Goal: Task Accomplishment & Management: Manage account settings

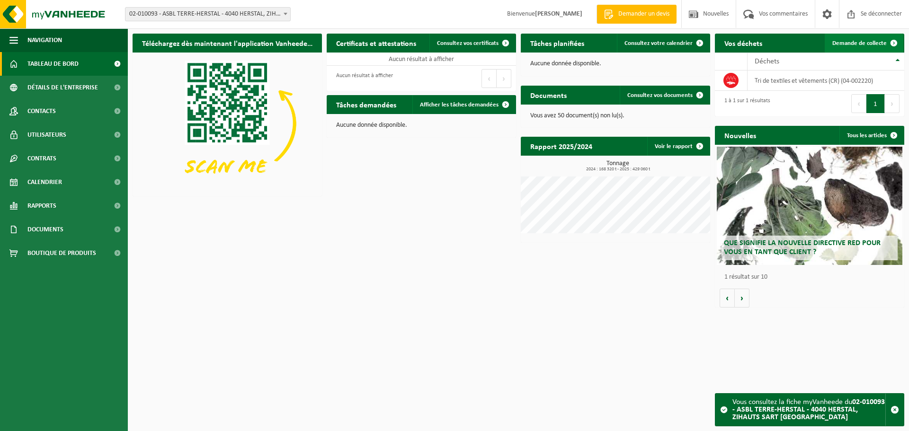
click at [849, 43] on font "Demande de collecte" at bounding box center [859, 43] width 54 height 6
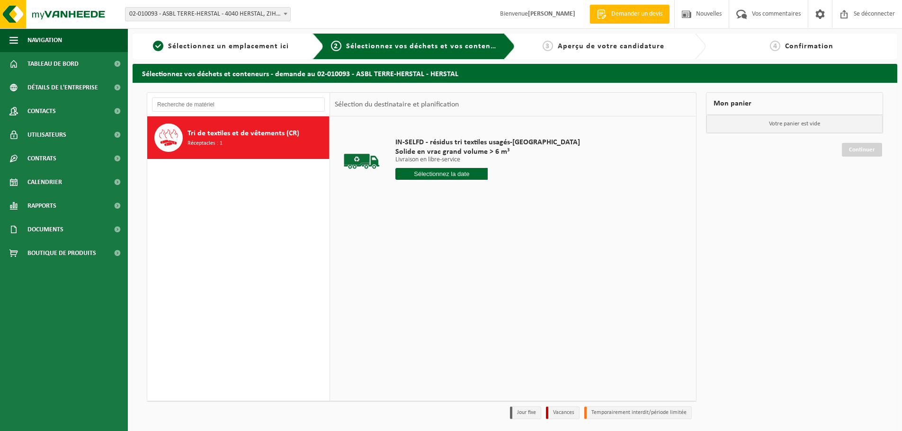
click at [440, 173] on input "text" at bounding box center [441, 174] width 92 height 12
click at [452, 286] on div "21" at bounding box center [457, 282] width 18 height 15
type input "Van 2025-08-21"
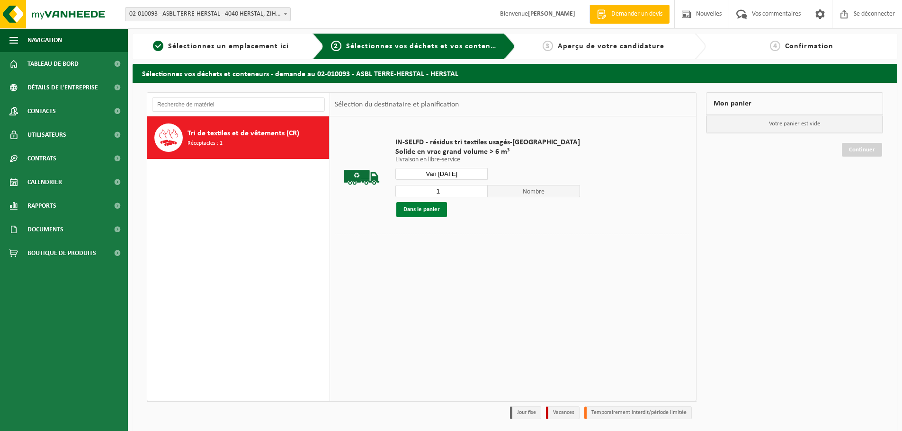
click at [442, 211] on button "Dans le panier" at bounding box center [421, 209] width 51 height 15
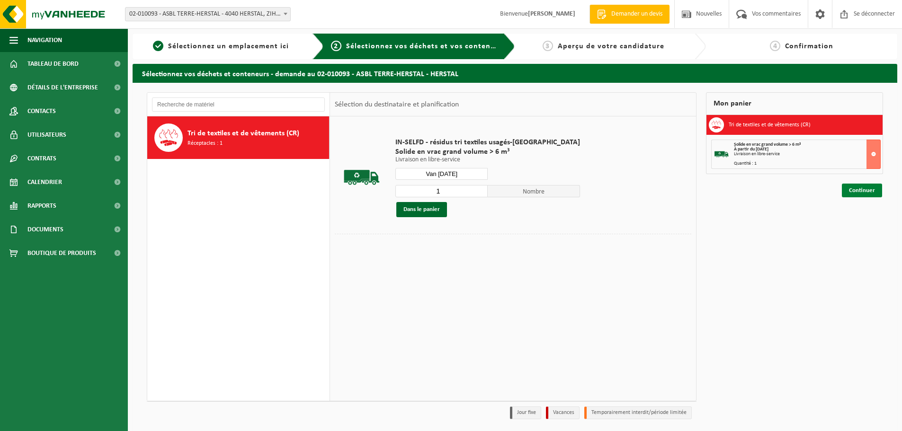
click at [868, 188] on font "Continuer" at bounding box center [862, 190] width 26 height 6
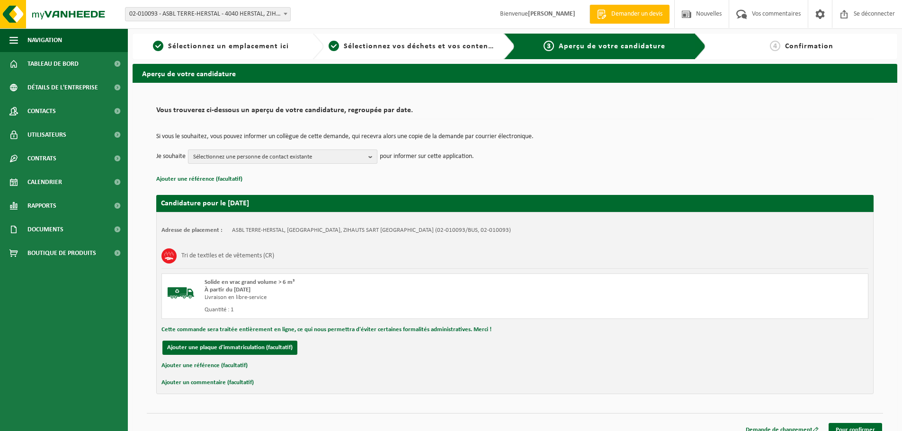
click at [237, 157] on font "Sélectionnez une personne de contact existante" at bounding box center [252, 157] width 119 height 6
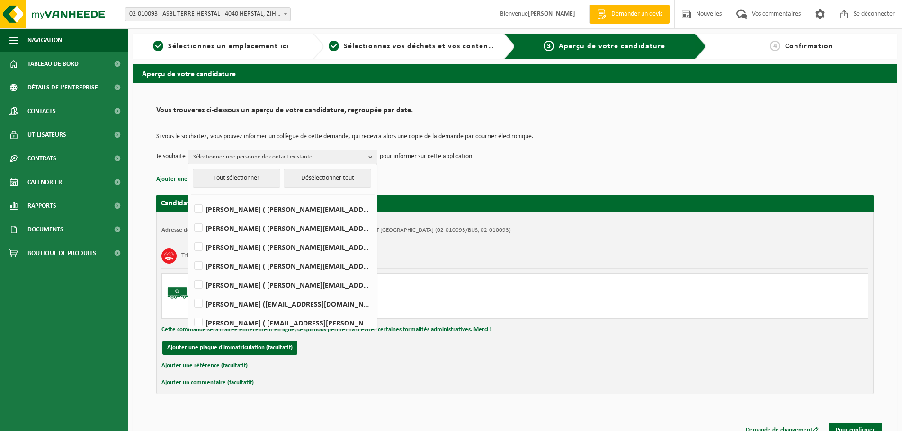
click at [436, 177] on p "Ajouter une référence (facultatif)" at bounding box center [514, 179] width 717 height 12
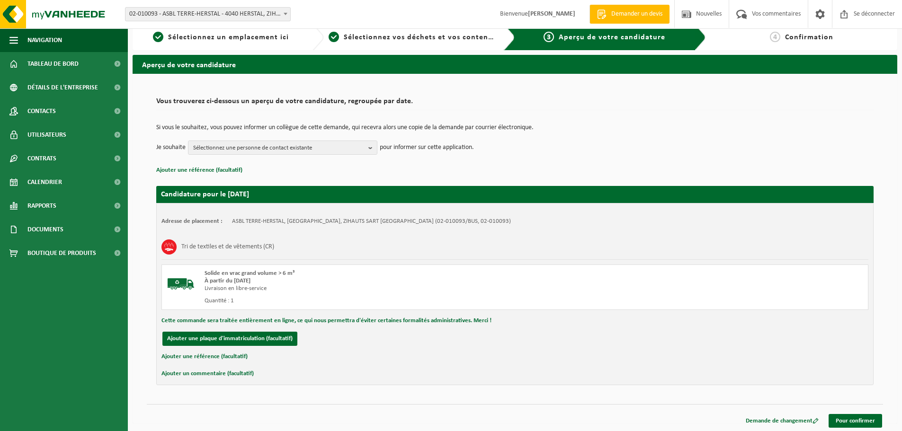
scroll to position [12, 0]
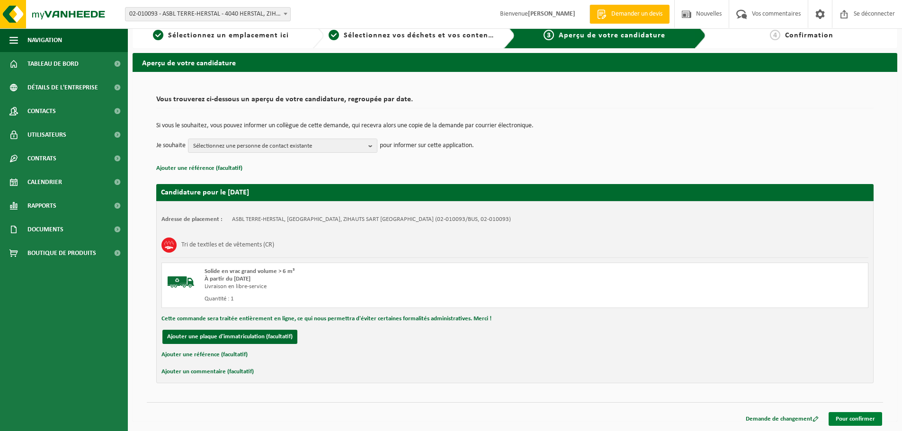
click at [848, 419] on font "Pour confirmer" at bounding box center [854, 419] width 39 height 6
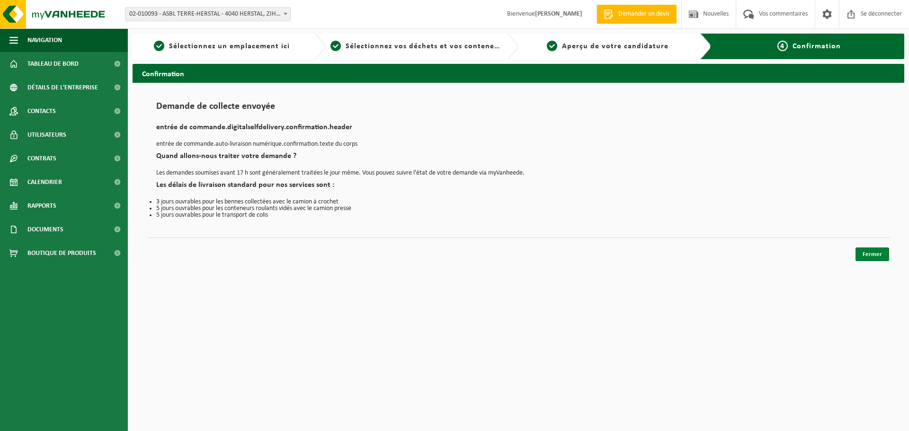
click at [871, 260] on link "Fermer" at bounding box center [872, 255] width 34 height 14
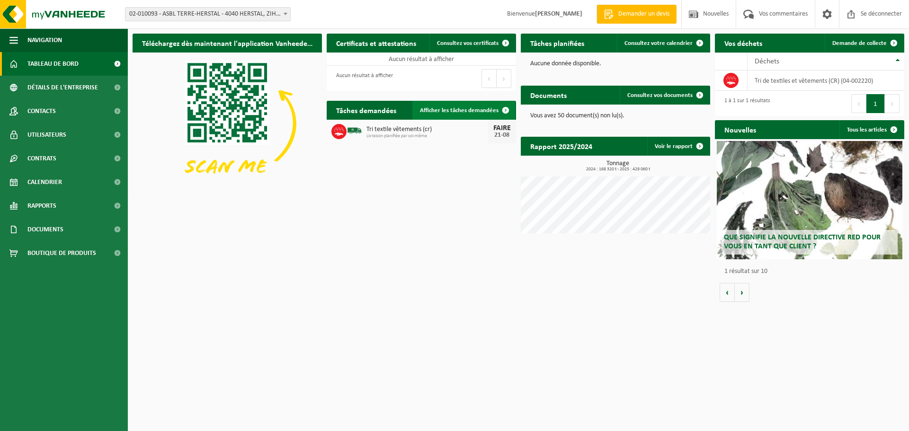
click at [426, 111] on font "Afficher les tâches demandées" at bounding box center [459, 110] width 79 height 6
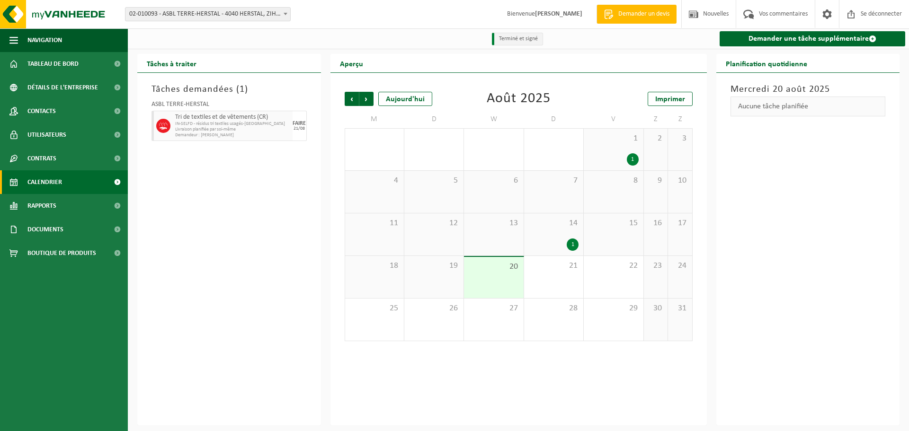
click at [263, 131] on span "Livraison planifiée par soi-même" at bounding box center [232, 130] width 115 height 6
click at [820, 18] on span at bounding box center [827, 14] width 14 height 28
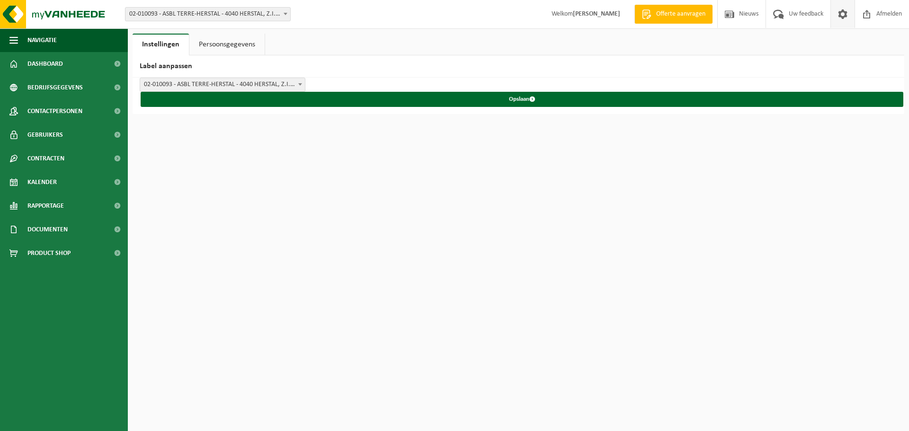
click at [844, 8] on span at bounding box center [842, 14] width 14 height 28
click at [239, 12] on span "02-010093 - ASBL TERRE-HERSTAL - 4040 HERSTAL, Z.I.[GEOGRAPHIC_DATA]" at bounding box center [207, 14] width 165 height 13
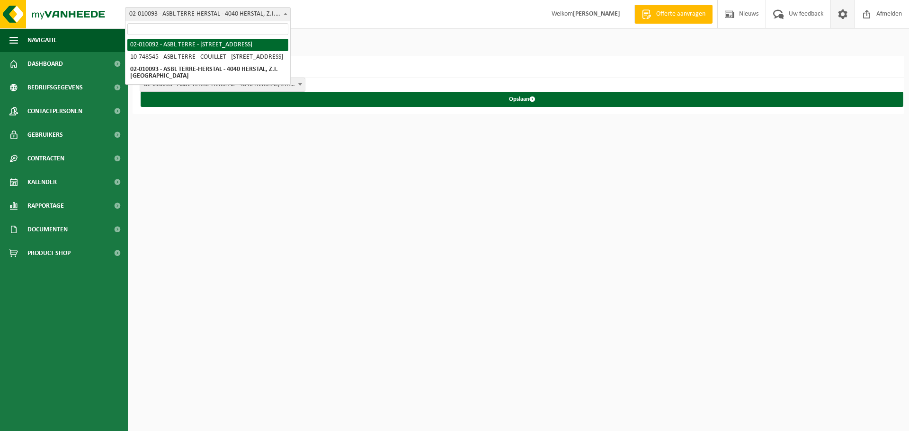
select select "2019"
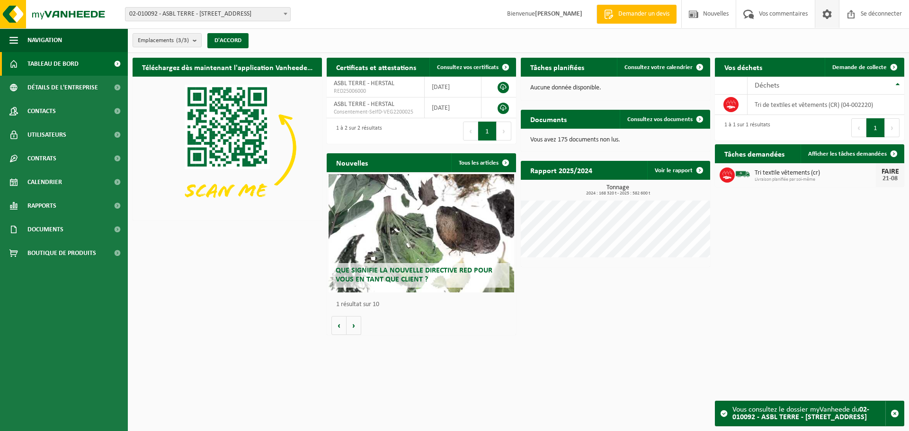
click at [824, 18] on span at bounding box center [827, 14] width 14 height 28
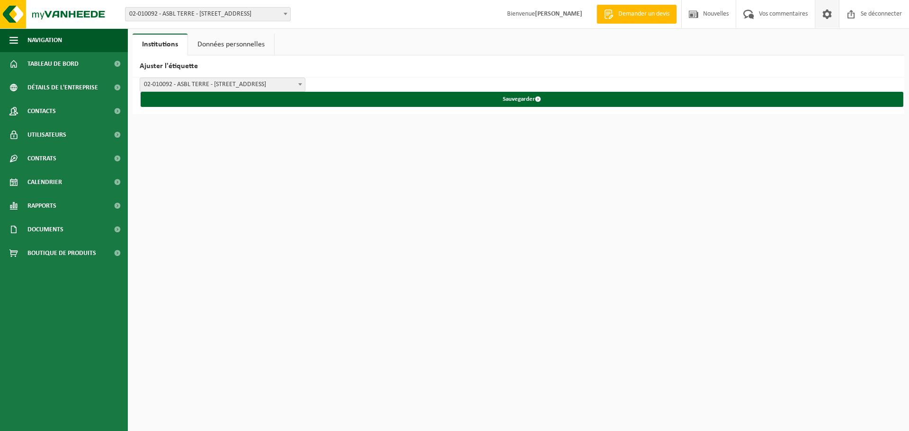
click at [227, 50] on link "Données personnelles" at bounding box center [231, 45] width 86 height 22
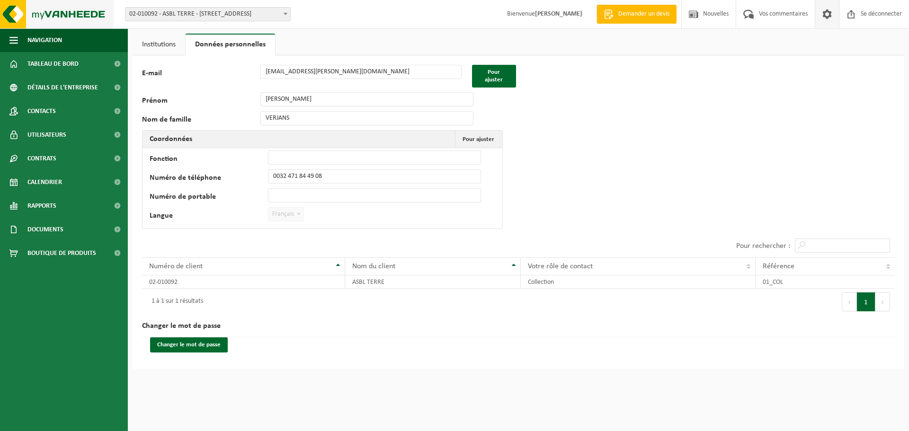
click at [57, 12] on img at bounding box center [57, 14] width 114 height 28
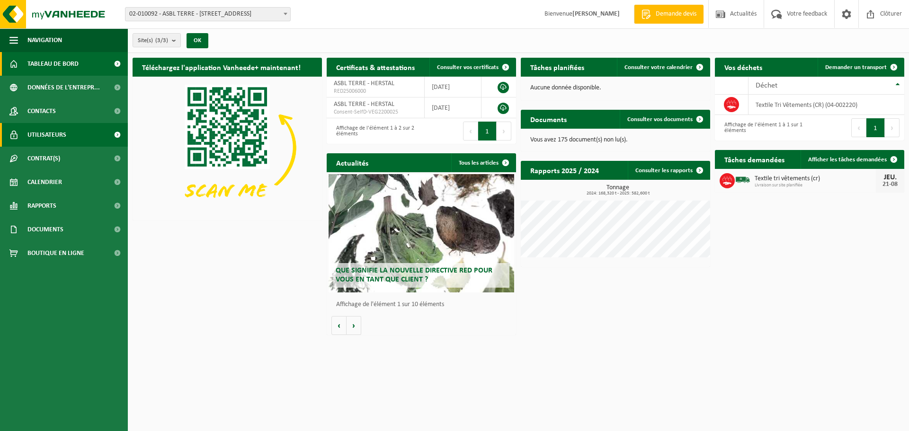
click at [57, 137] on span "Utilisateurs" at bounding box center [46, 135] width 39 height 24
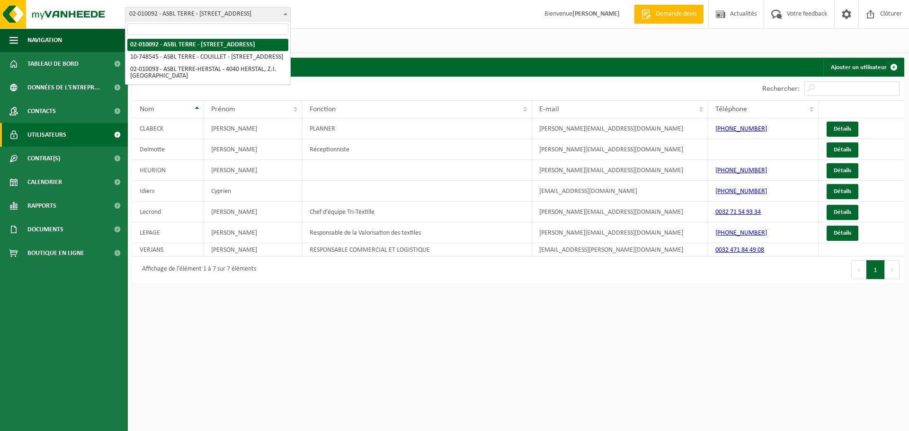
click at [266, 11] on span "02-010092 - ASBL TERRE - [STREET_ADDRESS]" at bounding box center [207, 14] width 165 height 13
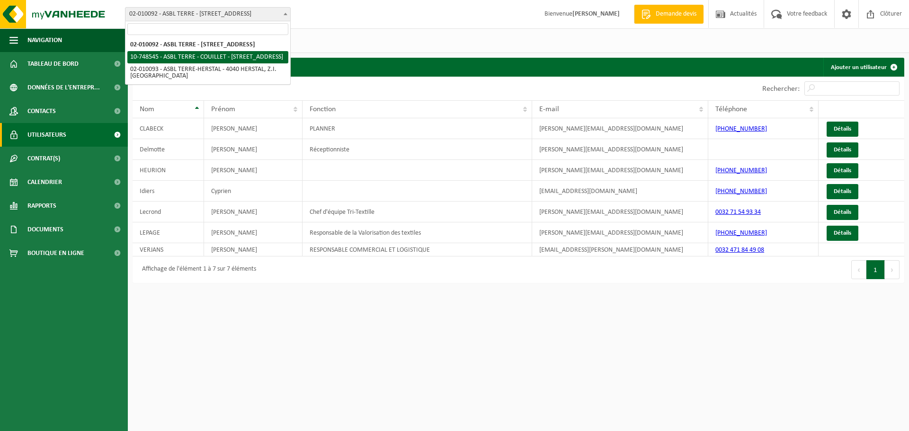
select select "6084"
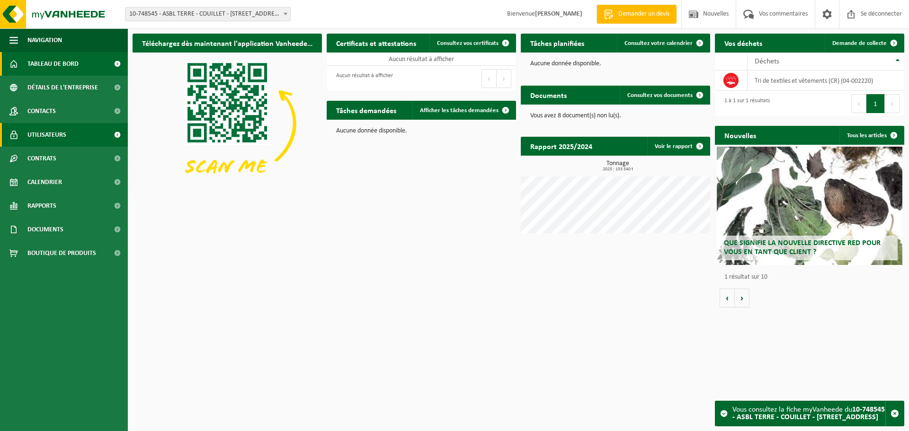
click at [65, 140] on span "Utilisateurs" at bounding box center [46, 135] width 39 height 24
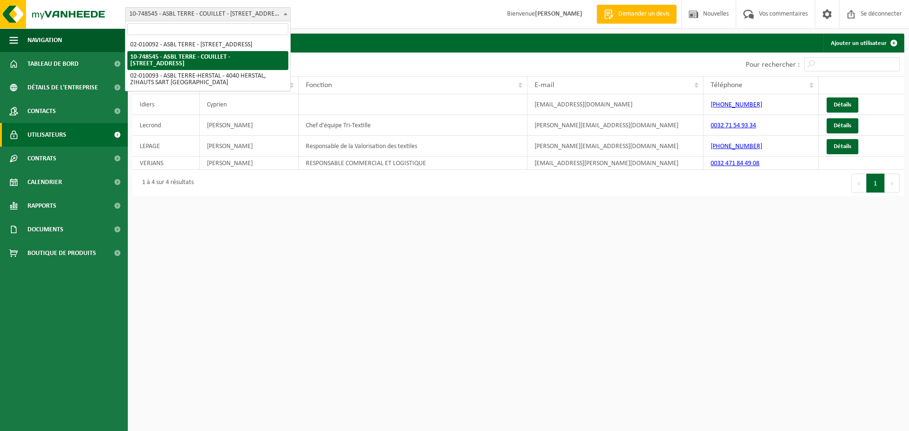
click at [221, 16] on font "10-748545 - ASBL TERRE - COUILLET - [STREET_ADDRESS]" at bounding box center [205, 13] width 153 height 7
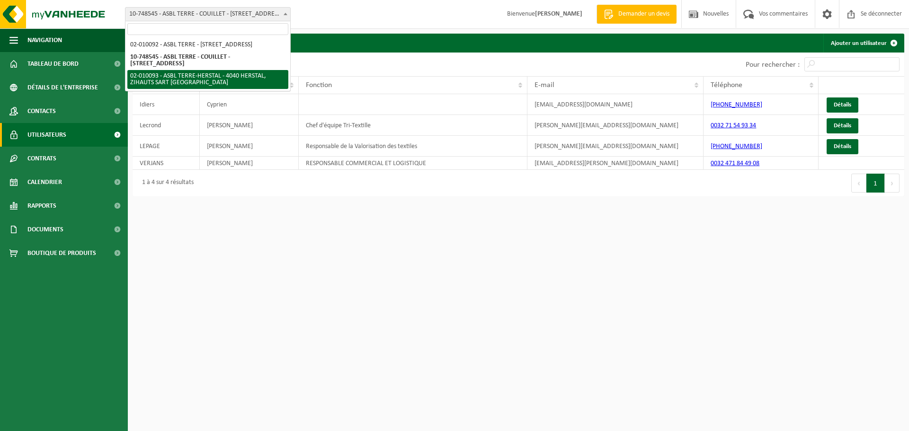
select select "2020"
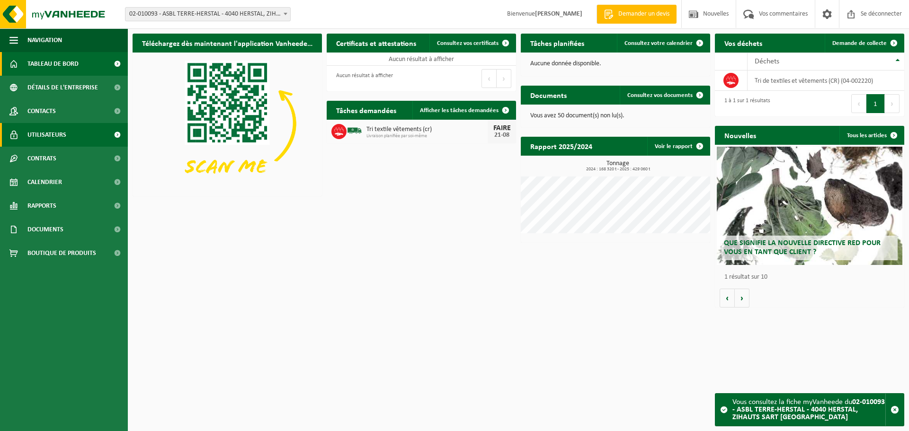
click at [67, 133] on link "Utilisateurs" at bounding box center [64, 135] width 128 height 24
